Goal: Information Seeking & Learning: Learn about a topic

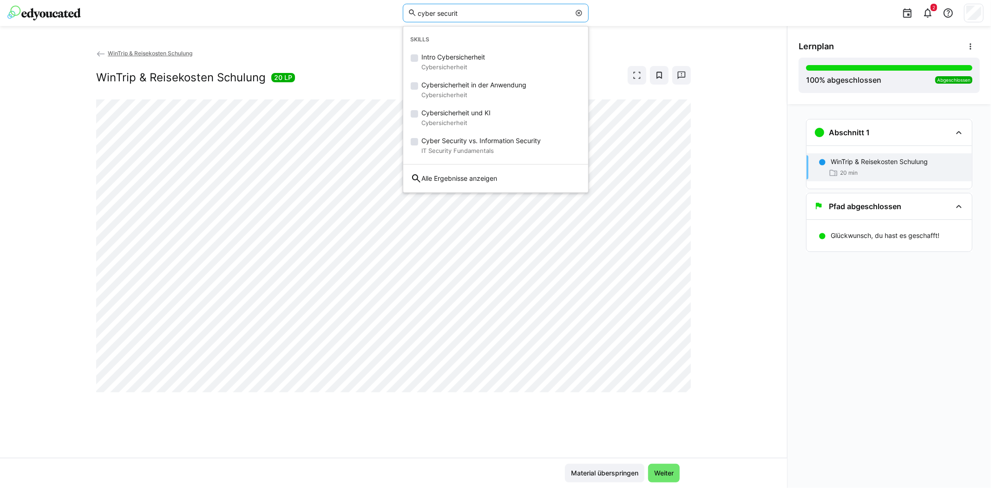
type input "cyber securit"
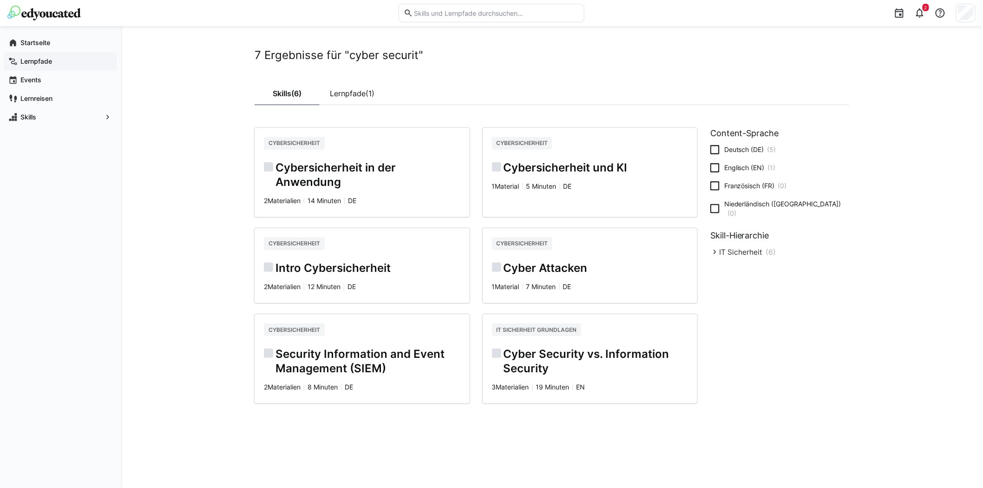
drag, startPoint x: 53, startPoint y: 59, endPoint x: 53, endPoint y: 66, distance: 6.5
click at [53, 59] on span "Lernpfade" at bounding box center [65, 61] width 93 height 9
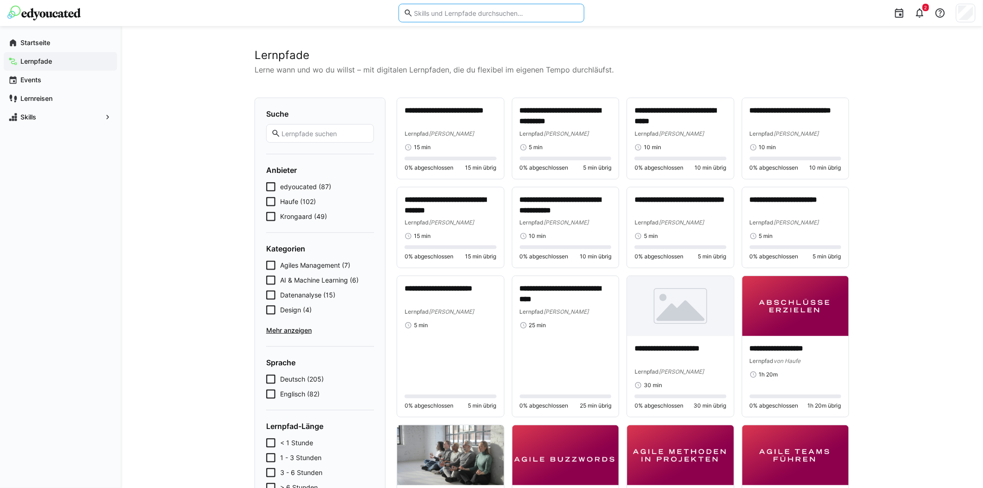
click at [482, 16] on input "text" at bounding box center [496, 13] width 166 height 8
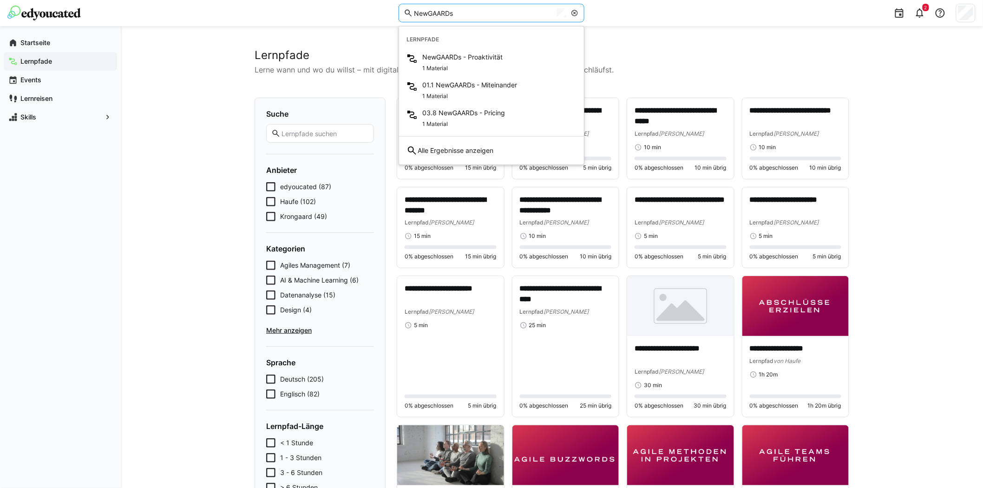
type input "NewGAARDs"
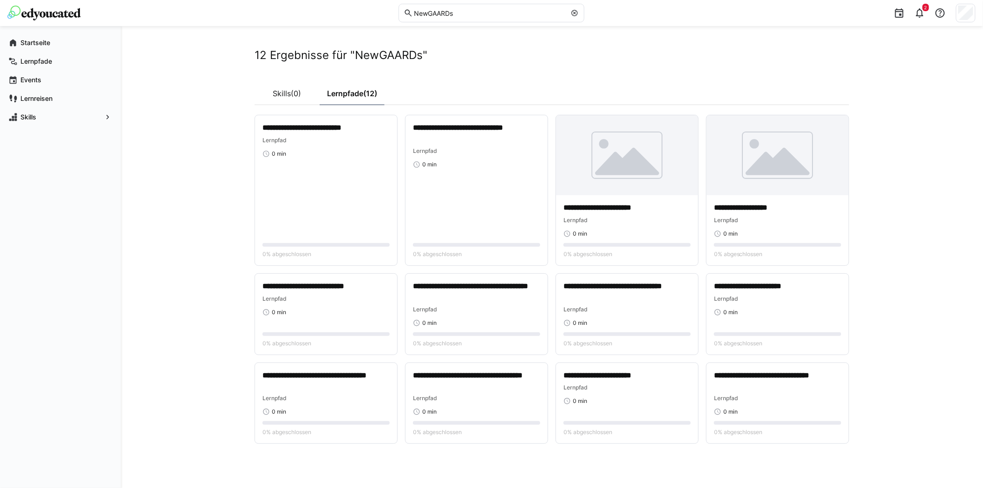
click at [691, 63] on app-search "**********" at bounding box center [552, 245] width 595 height 395
click at [55, 58] on span "Lernpfade" at bounding box center [65, 61] width 93 height 9
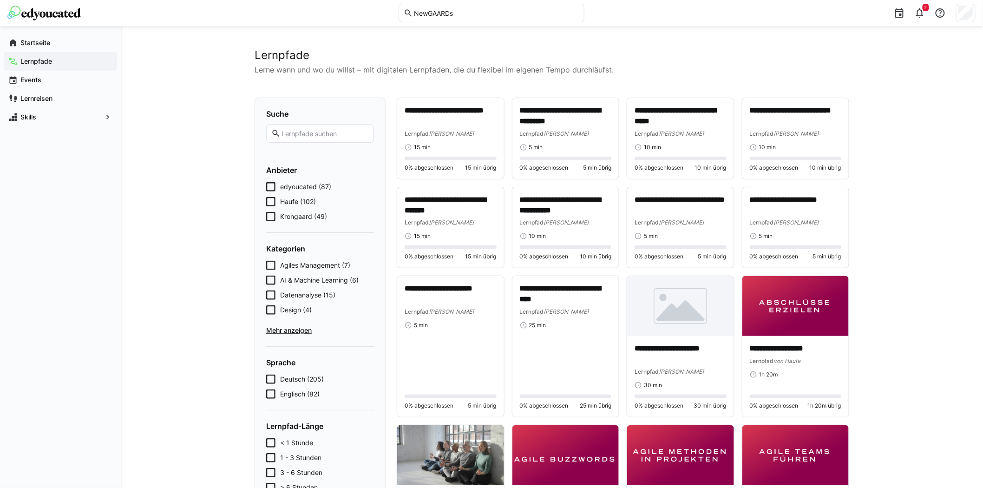
click at [484, 12] on input "NewGAARDs" at bounding box center [496, 13] width 166 height 8
type input "g"
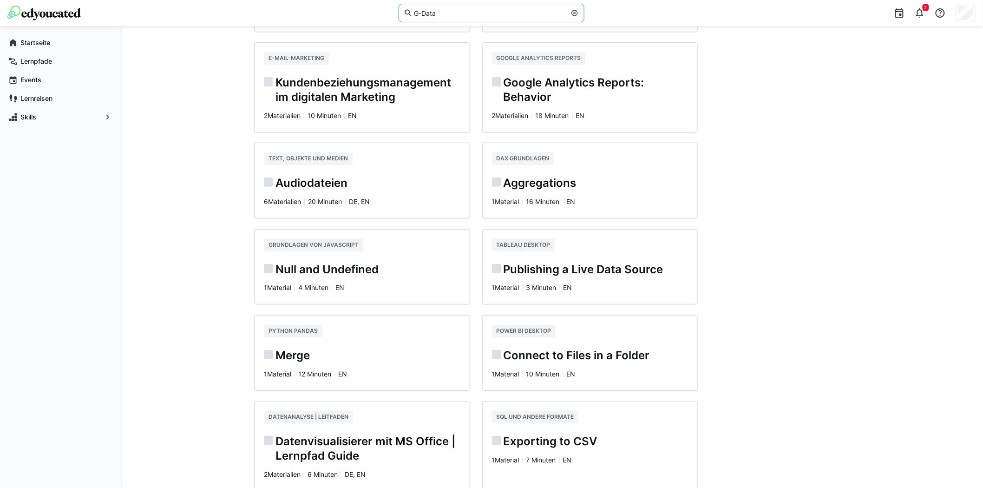
scroll to position [877, 0]
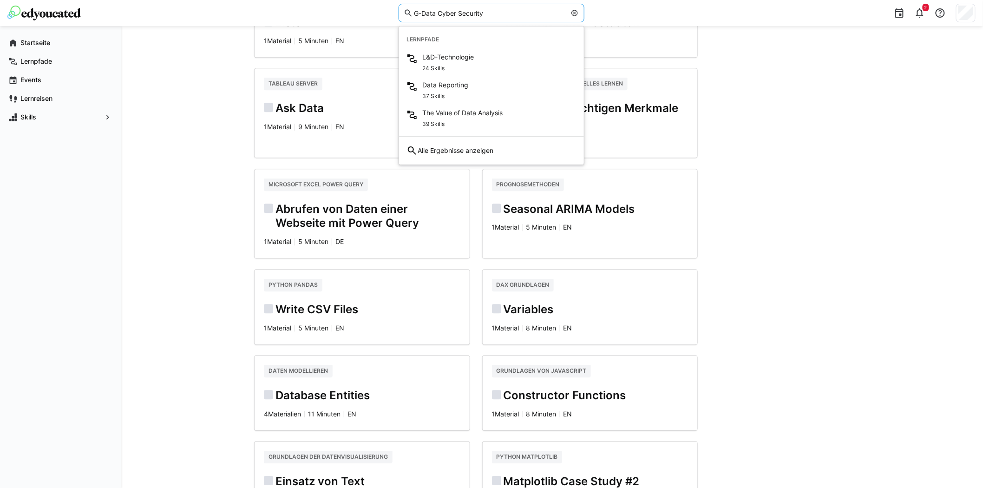
type input "G-Data Cyber Security"
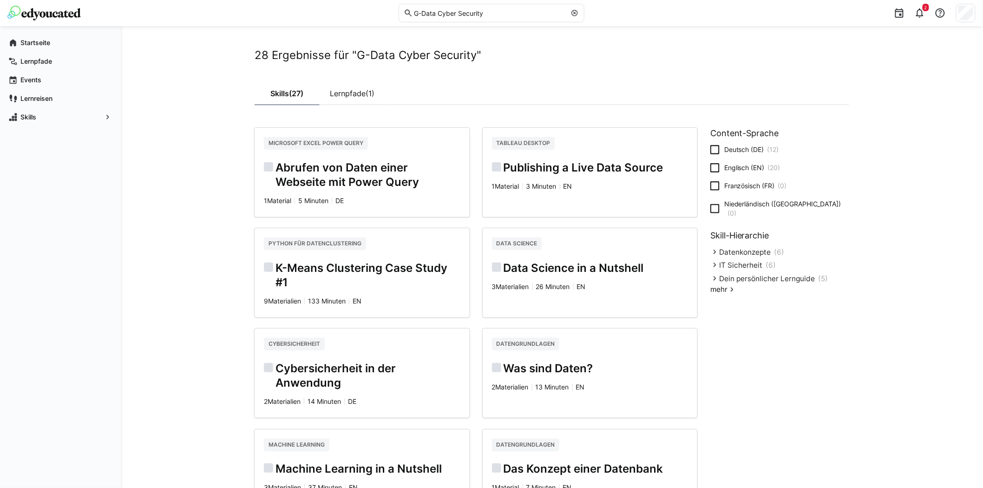
click at [357, 92] on link "Lernpfade (1)" at bounding box center [352, 93] width 65 height 23
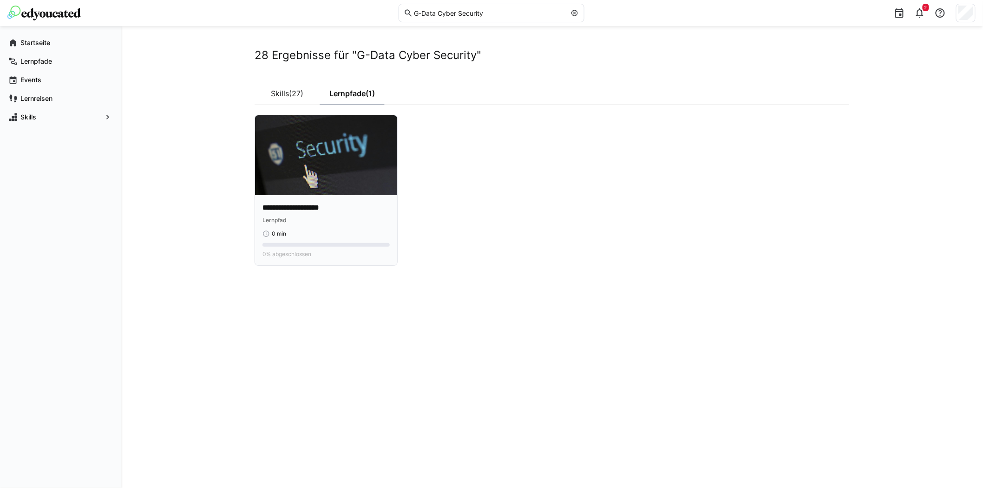
click at [307, 149] on img at bounding box center [326, 155] width 142 height 80
click at [279, 93] on link "Skills (27)" at bounding box center [287, 93] width 65 height 23
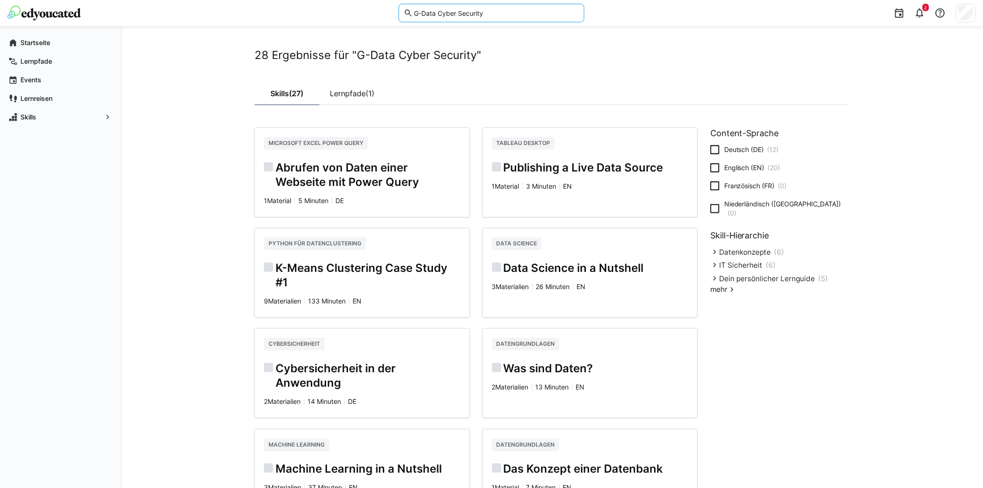
click at [501, 15] on input "G-Data Cyber Security" at bounding box center [496, 13] width 166 height 8
type input "phising"
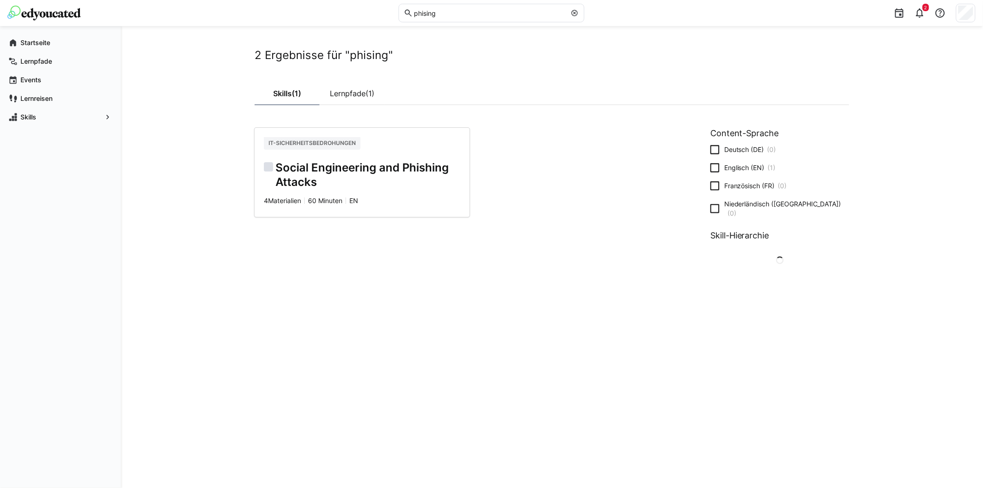
drag, startPoint x: 546, startPoint y: 412, endPoint x: 540, endPoint y: 400, distance: 13.1
click at [545, 412] on div "2 Ergebnisse für "phising" Skills (1) Lernpfade (1) IT-Sicherheitsbedrohungen S…" at bounding box center [552, 256] width 595 height 417
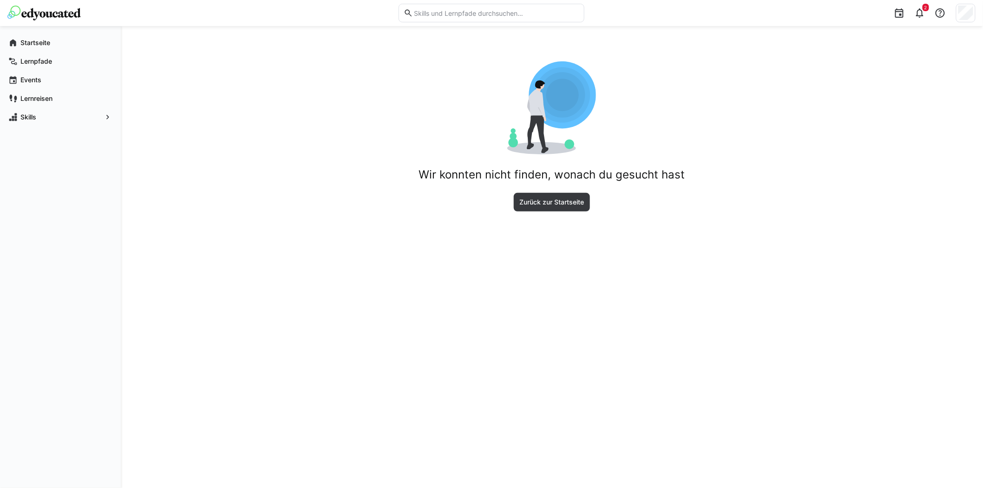
click at [481, 14] on input "text" at bounding box center [496, 13] width 166 height 8
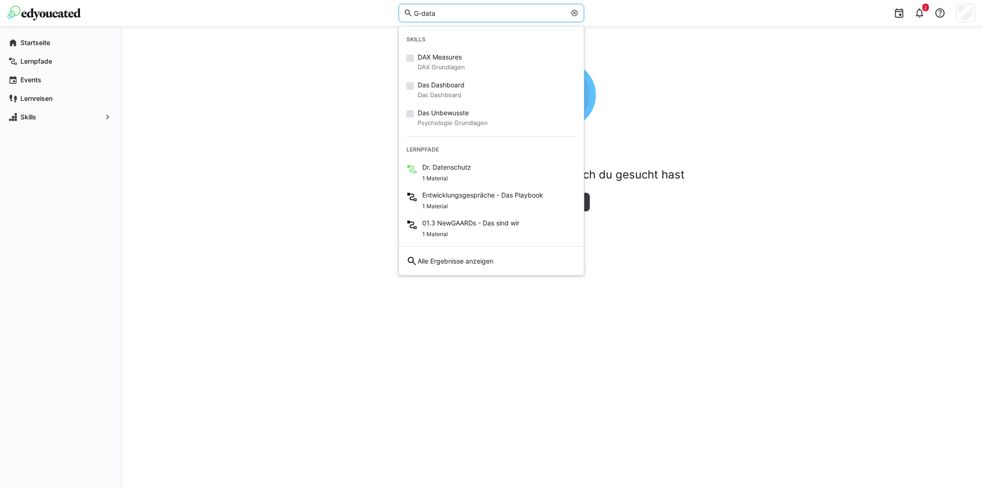
type input "G-data"
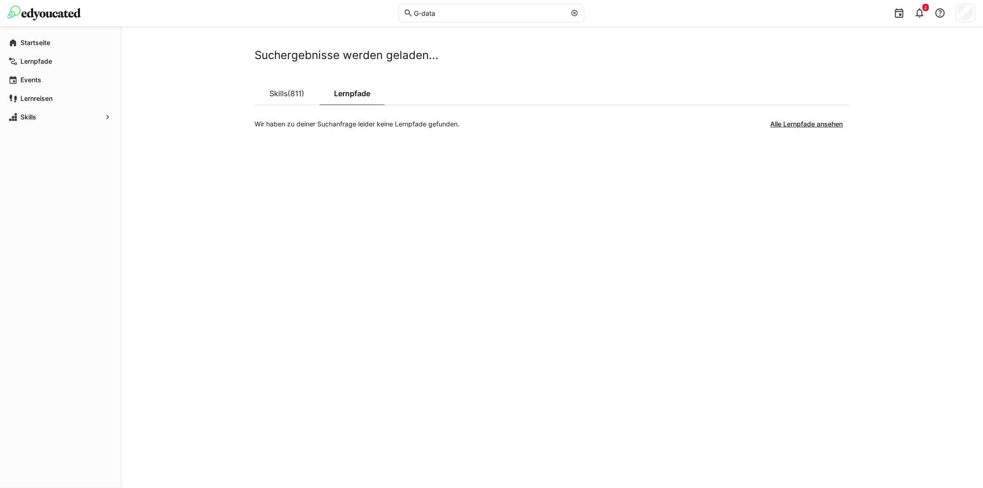
click at [761, 232] on div "Suchergebnisse werden geladen... Skills (811) Lernpfade Wir haben zu deiner Suc…" at bounding box center [552, 256] width 595 height 417
